Goal: Task Accomplishment & Management: Manage account settings

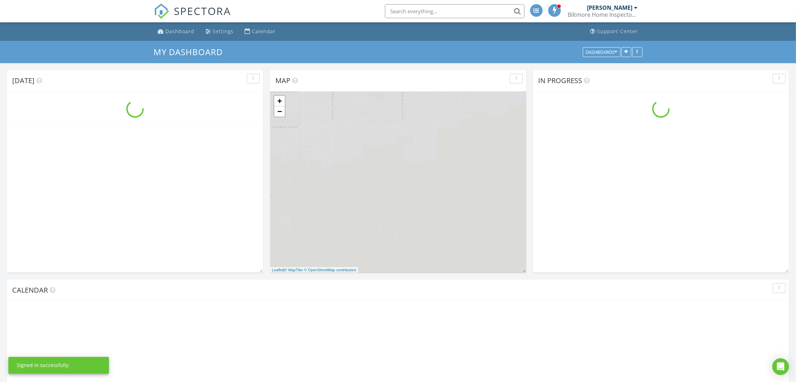
scroll to position [652, 813]
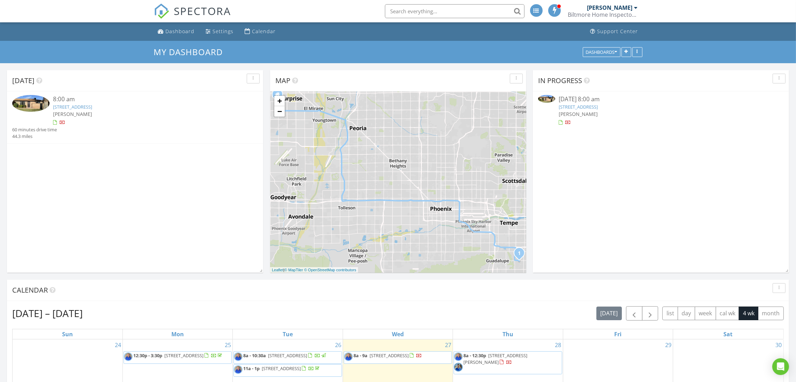
click at [92, 106] on link "6514 S Lakeshore Dr C, Tempe, AZ 85283" at bounding box center [72, 107] width 39 height 6
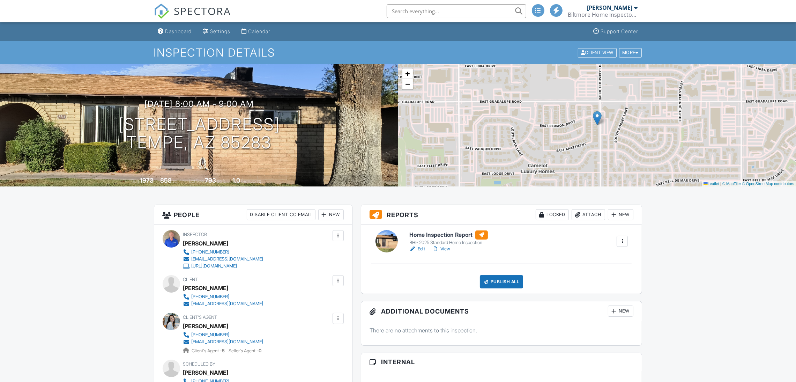
click at [448, 247] on link "View" at bounding box center [441, 248] width 18 height 7
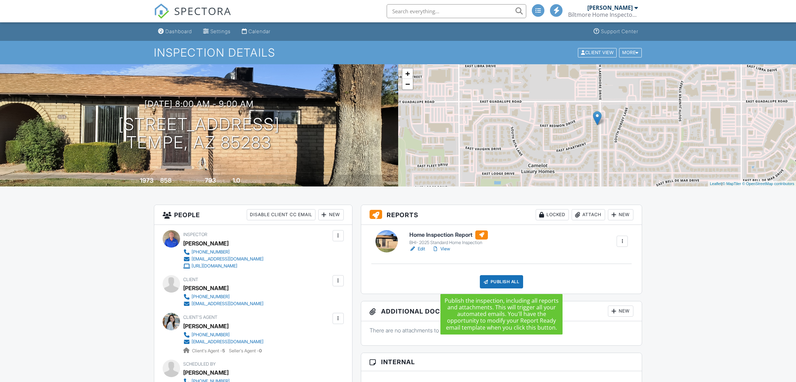
drag, startPoint x: 0, startPoint y: 0, endPoint x: 500, endPoint y: 281, distance: 573.8
click at [500, 281] on div "Publish All" at bounding box center [502, 281] width 44 height 13
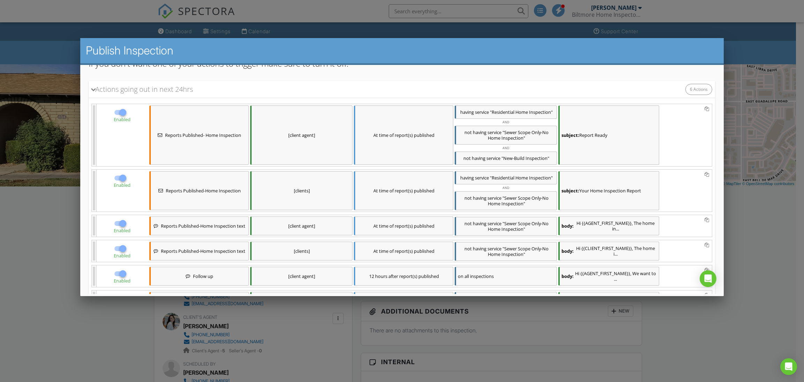
scroll to position [164, 0]
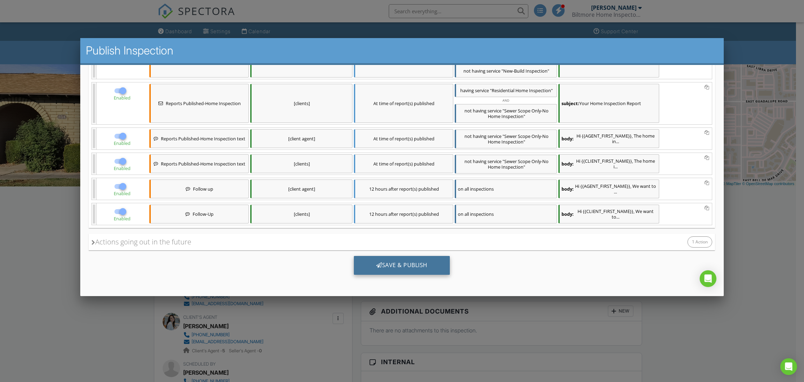
click at [397, 265] on div "Save & Publish" at bounding box center [402, 265] width 96 height 19
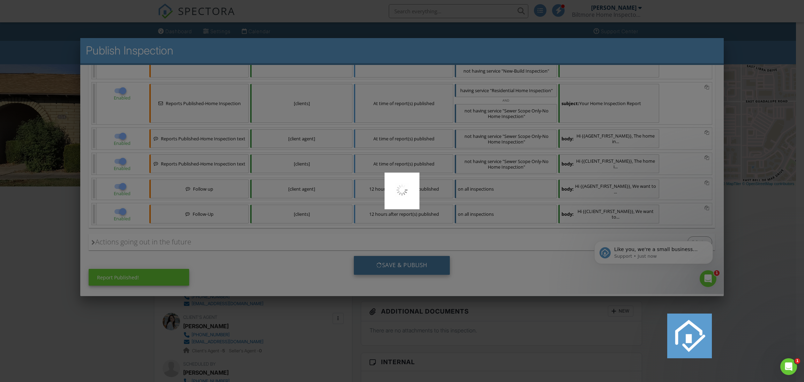
scroll to position [0, 0]
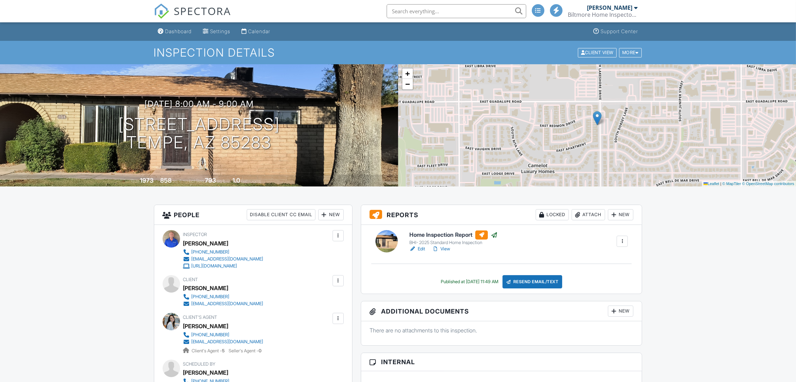
click at [175, 32] on div "Dashboard" at bounding box center [178, 31] width 27 height 6
